Goal: Information Seeking & Learning: Find specific fact

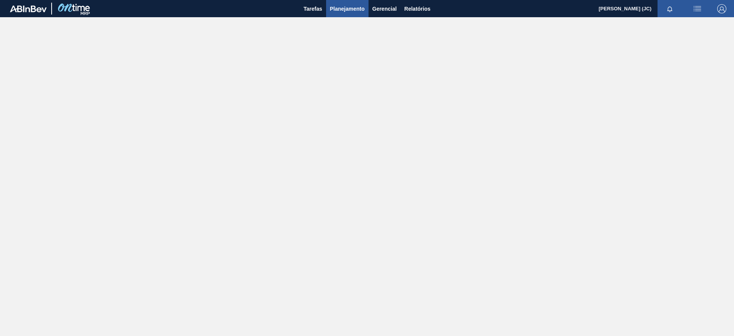
click at [341, 5] on span "Planejamento" at bounding box center [347, 8] width 35 height 9
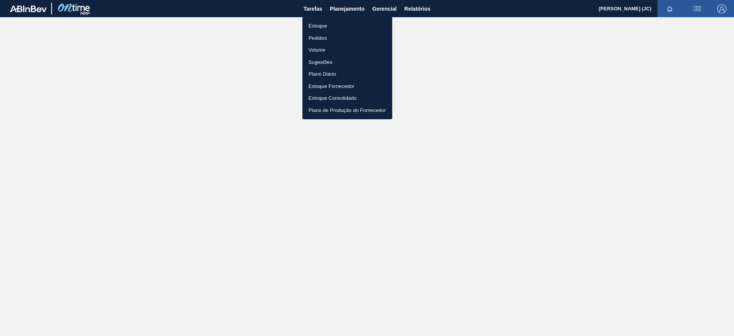
click at [334, 0] on body "Tarefas Planejamento Gerencial Relatórios [PERSON_NAME] (JC) Marcar todas como …" at bounding box center [367, 0] width 734 height 0
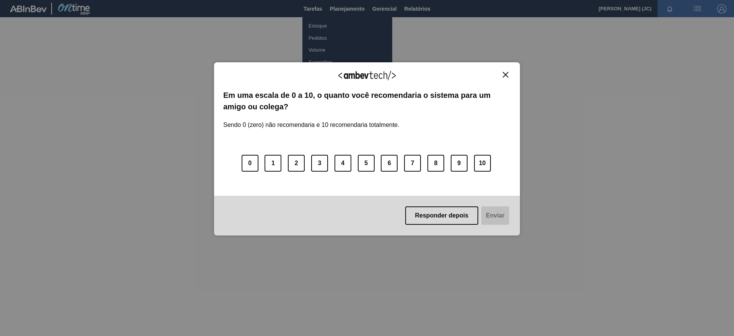
click at [508, 73] on img "Close" at bounding box center [506, 75] width 6 height 6
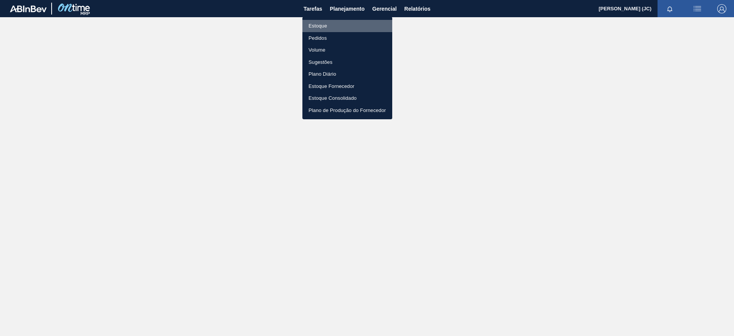
click at [343, 23] on li "Estoque" at bounding box center [348, 26] width 90 height 12
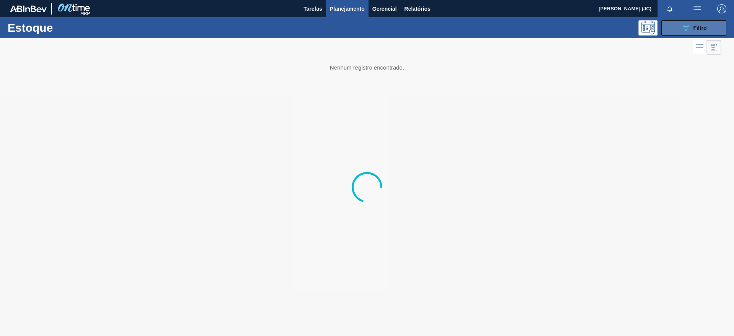
click at [689, 28] on icon "089F7B8B-B2A5-4AFE-B5C0-19BA573D28AC" at bounding box center [686, 27] width 9 height 9
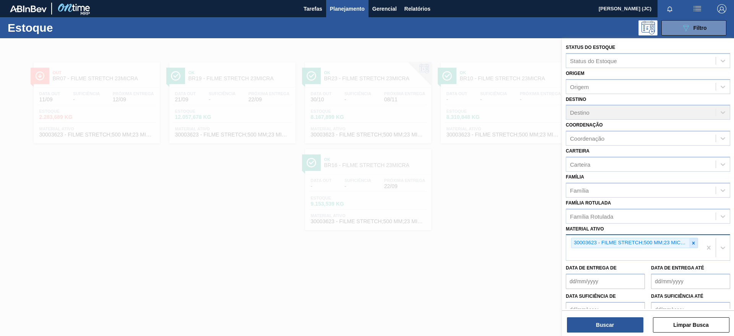
click at [690, 242] on div at bounding box center [694, 243] width 8 height 10
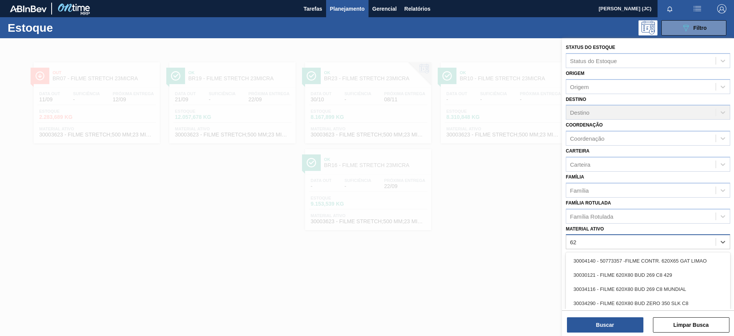
type ativo "6"
type ativo "liso"
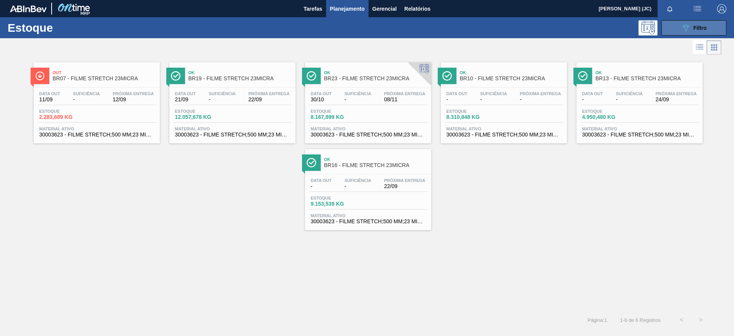
click at [687, 24] on icon "089F7B8B-B2A5-4AFE-B5C0-19BA573D28AC" at bounding box center [686, 27] width 9 height 9
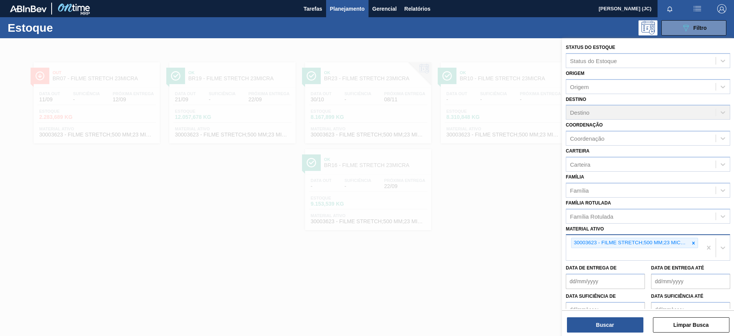
click at [692, 243] on icon at bounding box center [693, 243] width 5 height 5
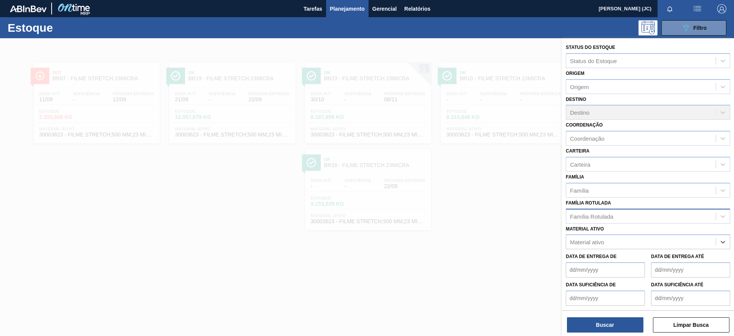
click at [642, 216] on div "Família Rotulada" at bounding box center [642, 216] width 150 height 11
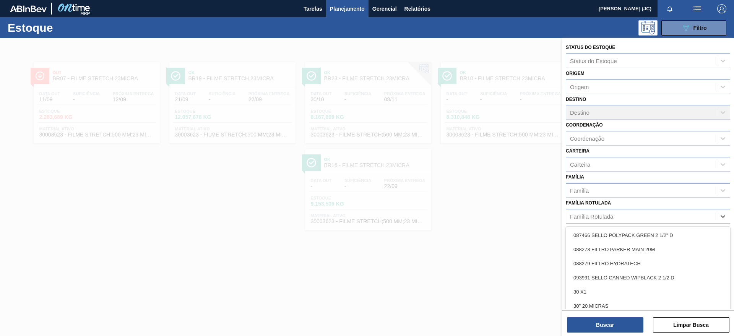
click at [594, 185] on div "Família" at bounding box center [642, 190] width 150 height 11
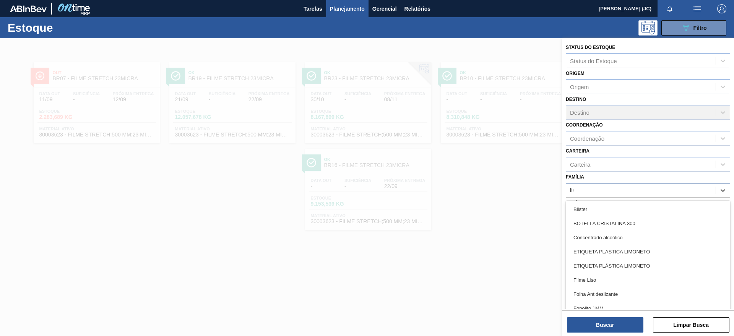
type input "liso"
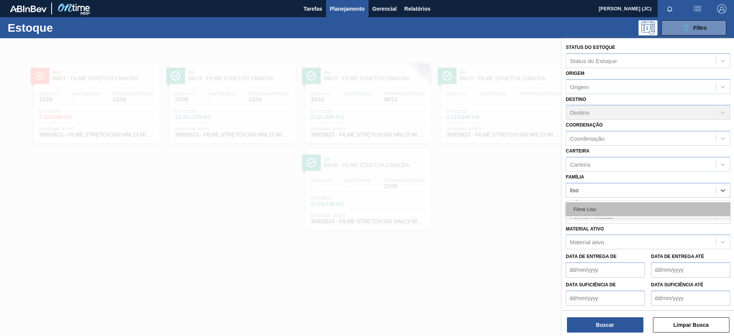
click at [596, 207] on div "Filme Liso" at bounding box center [648, 209] width 164 height 14
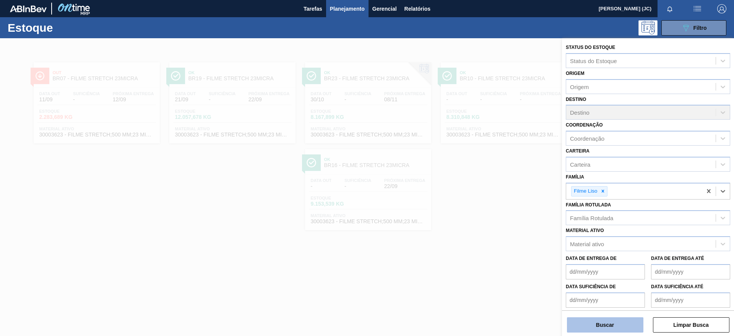
click at [625, 325] on button "Buscar" at bounding box center [605, 325] width 77 height 15
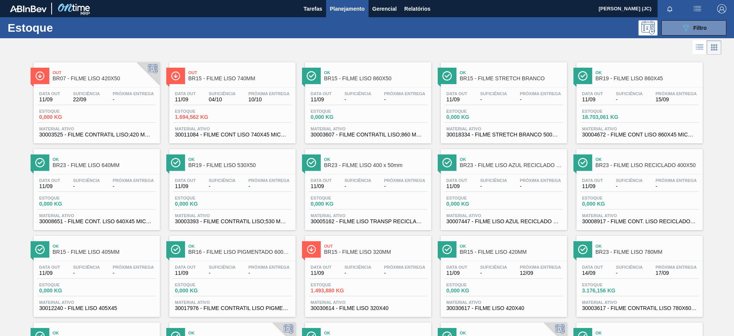
scroll to position [48, 0]
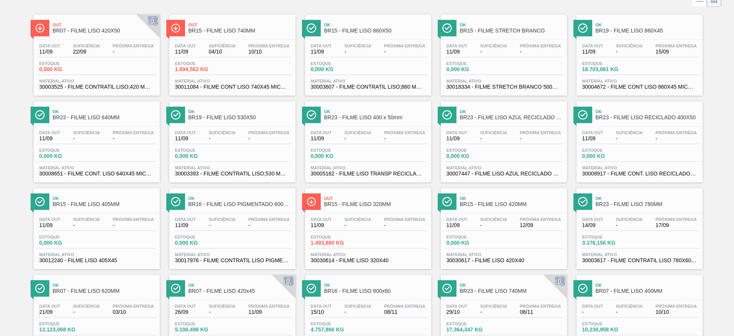
click at [122, 119] on span "BR23 - FILME LISO 640MM" at bounding box center [104, 118] width 103 height 6
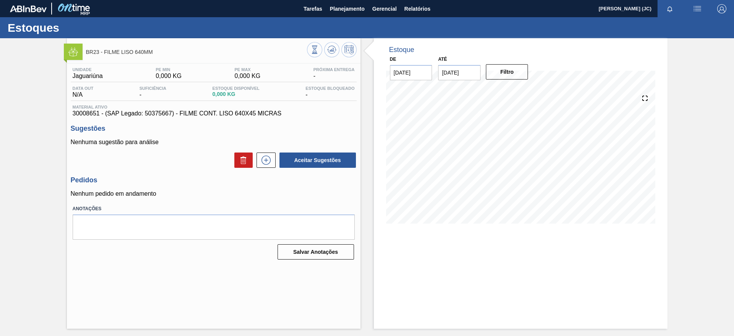
click at [91, 113] on span "30008651 - (SAP Legado: 50375667) - FILME CONT. LISO 640X45 MICRAS" at bounding box center [214, 113] width 282 height 7
copy span "30008651"
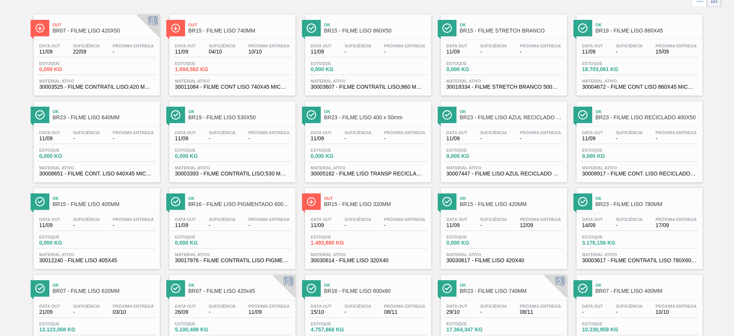
scroll to position [96, 0]
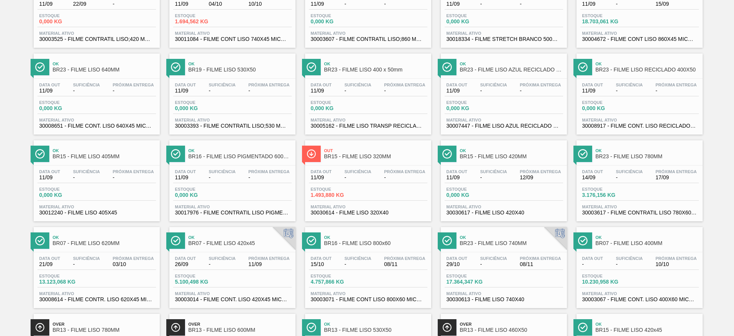
click at [93, 281] on div "Estoque 13.123,068 KG" at bounding box center [65, 279] width 57 height 11
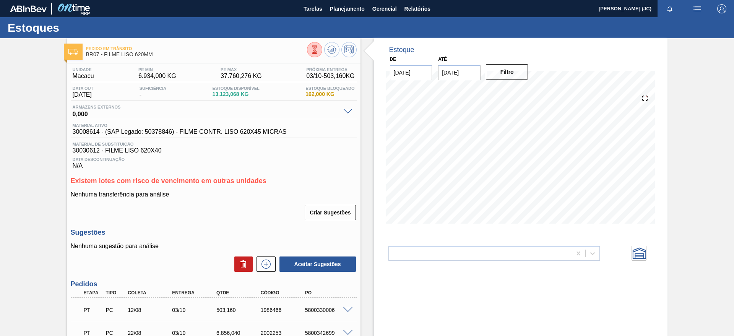
click at [86, 152] on span "30030612 - FILME LISO 620X40" at bounding box center [214, 150] width 282 height 7
copy span "30030612"
click at [175, 158] on span "Data Descontinuação" at bounding box center [214, 159] width 282 height 5
click at [93, 134] on span "30008614 - (SAP Legado: 50378846) - FILME CONTR. LISO 620X45 MICRAS" at bounding box center [180, 132] width 214 height 7
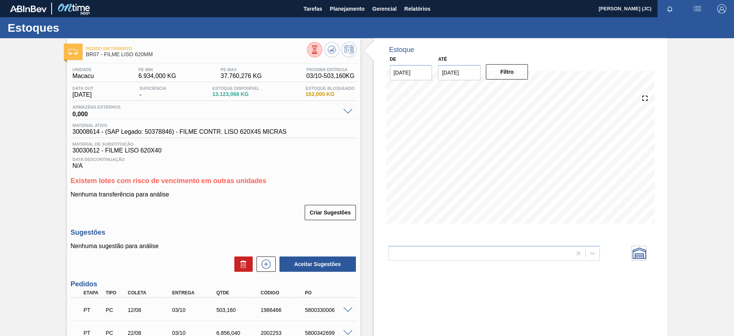
click at [93, 134] on span "30008614 - (SAP Legado: 50378846) - FILME CONTR. LISO 620X45 MICRAS" at bounding box center [180, 132] width 214 height 7
copy span "30008614"
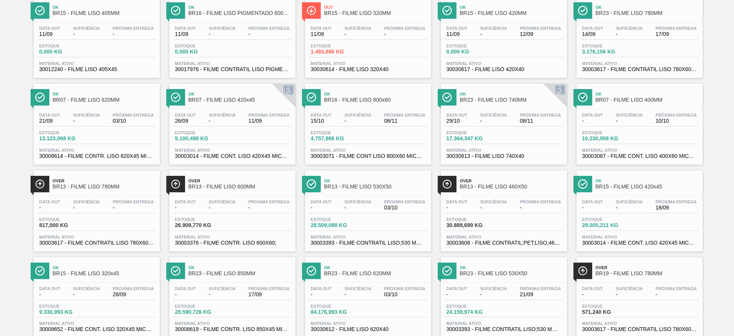
scroll to position [287, 0]
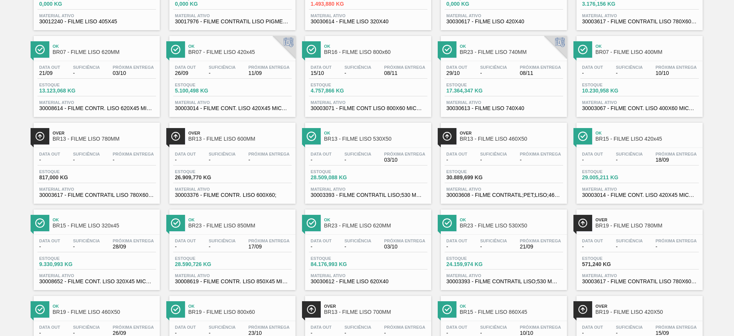
click at [370, 233] on div "Ok BR23 - FILME LISO 620MM Data out - Suficiência - Próxima Entrega 03/10 Estoq…" at bounding box center [368, 250] width 126 height 81
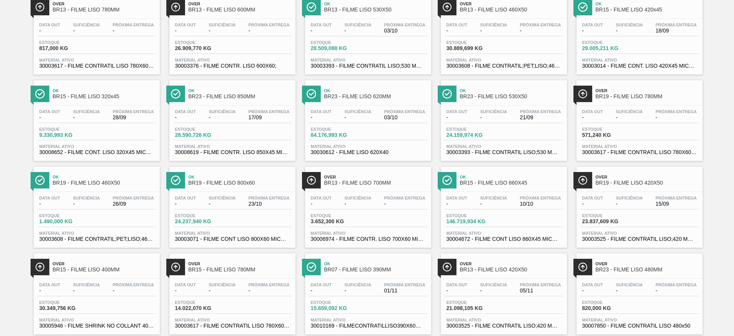
scroll to position [122, 0]
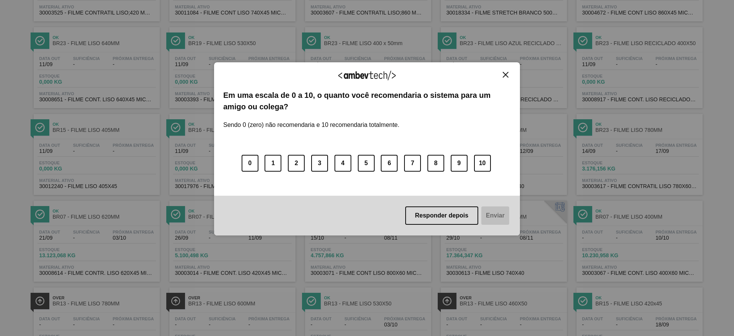
click at [506, 73] on img "Close" at bounding box center [506, 75] width 6 height 6
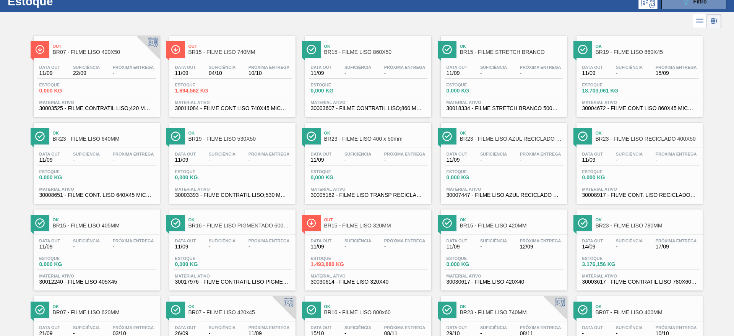
scroll to position [170, 0]
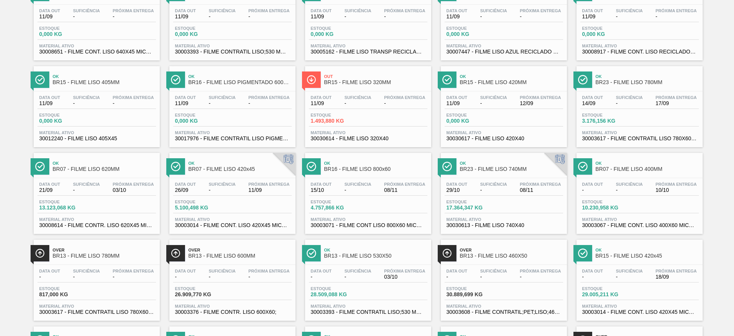
click at [128, 166] on span "BR07 - FILME LISO 620MM" at bounding box center [104, 169] width 103 height 6
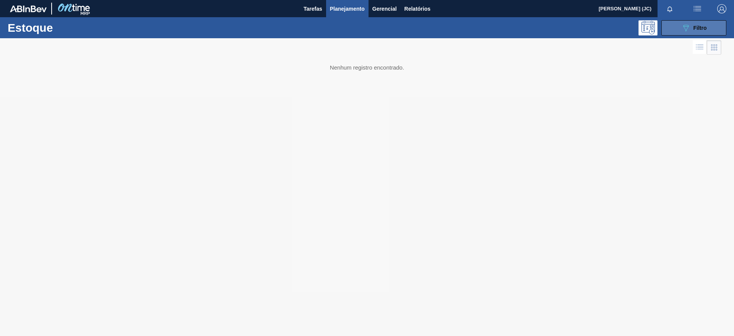
click at [687, 26] on icon "089F7B8B-B2A5-4AFE-B5C0-19BA573D28AC" at bounding box center [686, 27] width 9 height 9
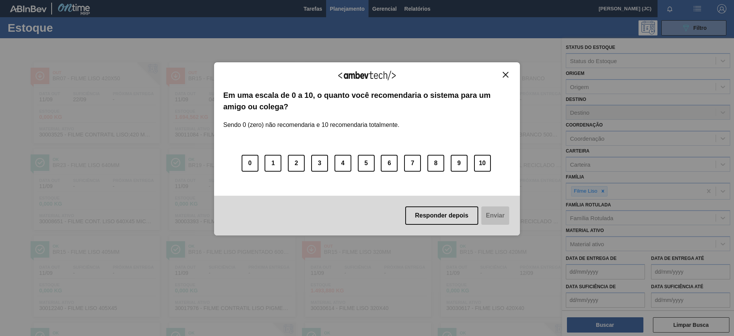
click at [506, 75] on img "Close" at bounding box center [506, 75] width 6 height 6
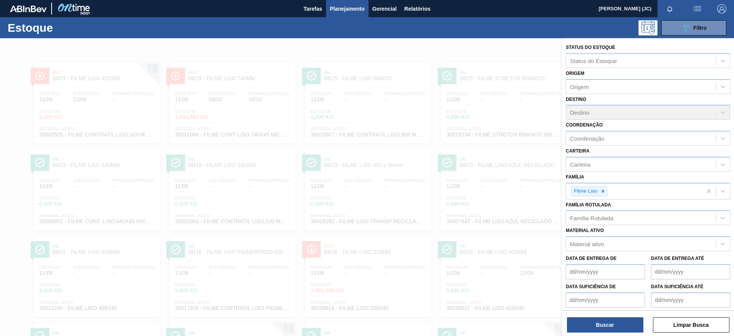
click at [551, 125] on div at bounding box center [367, 206] width 734 height 336
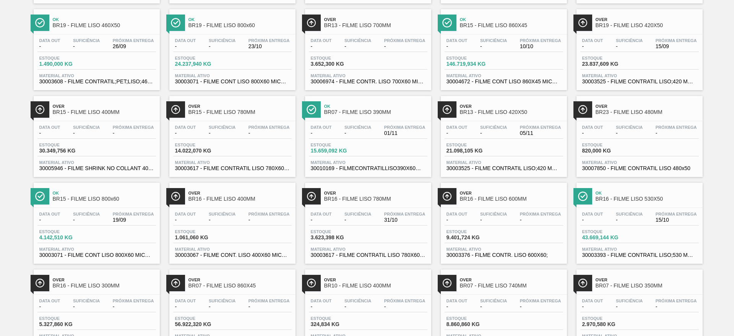
scroll to position [607, 0]
